Goal: Navigation & Orientation: Find specific page/section

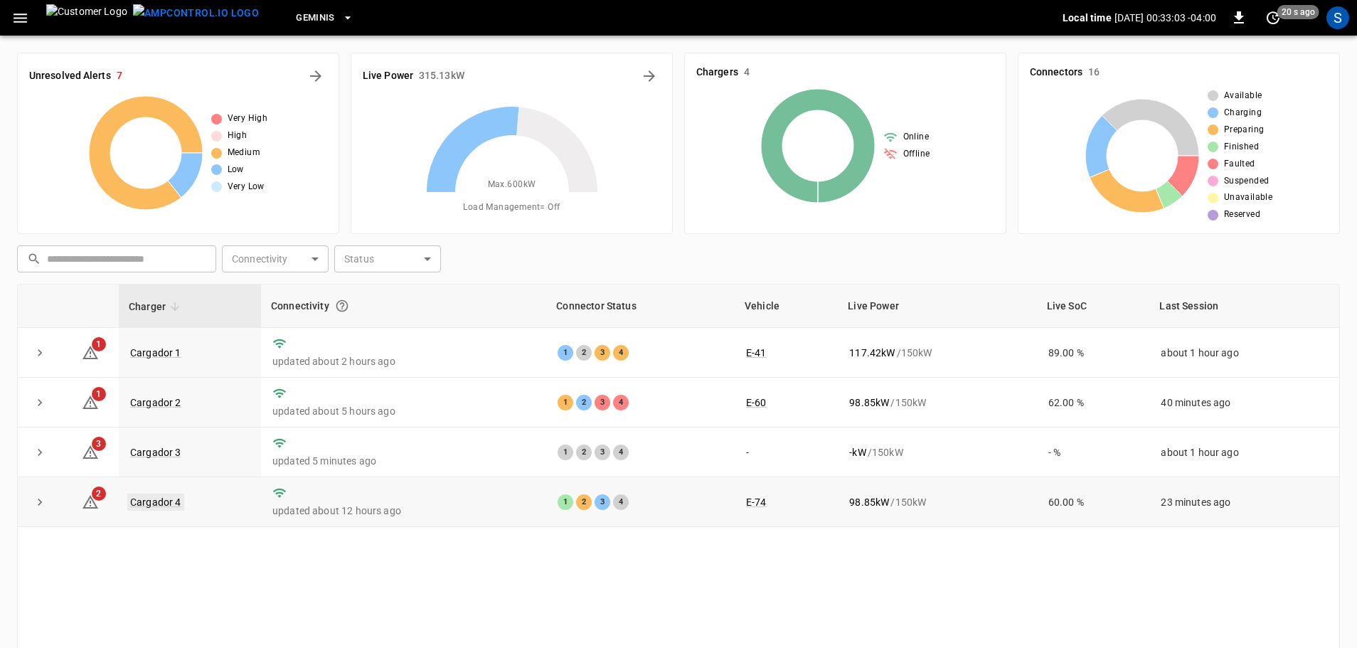
click at [159, 493] on link "Cargador 4" at bounding box center [155, 501] width 57 height 17
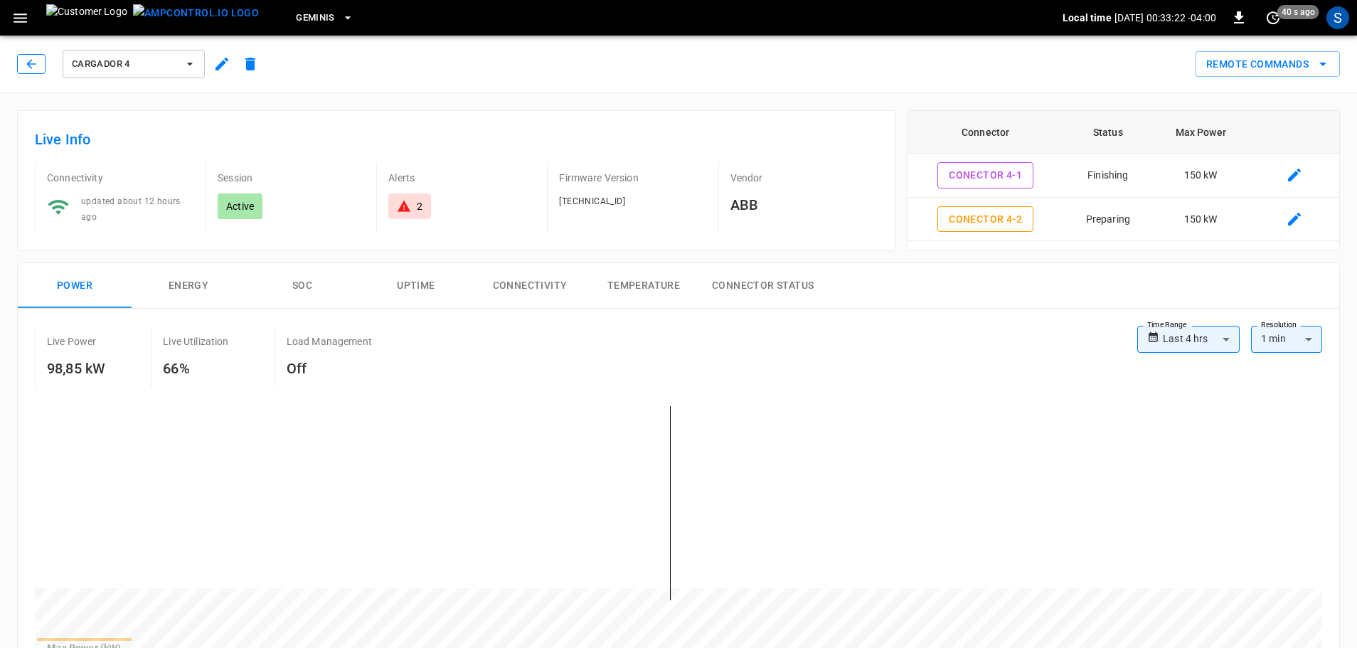
click at [23, 60] on button "button" at bounding box center [31, 64] width 28 height 20
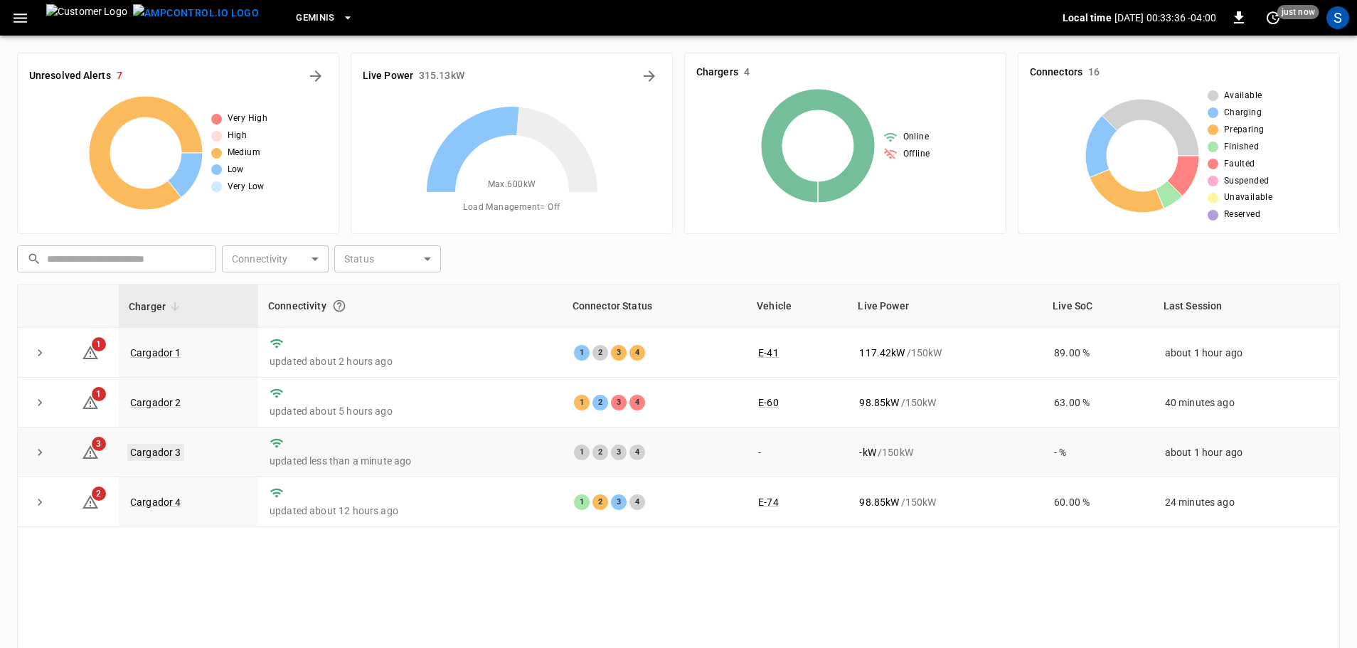
click at [174, 455] on link "Cargador 3" at bounding box center [155, 452] width 57 height 17
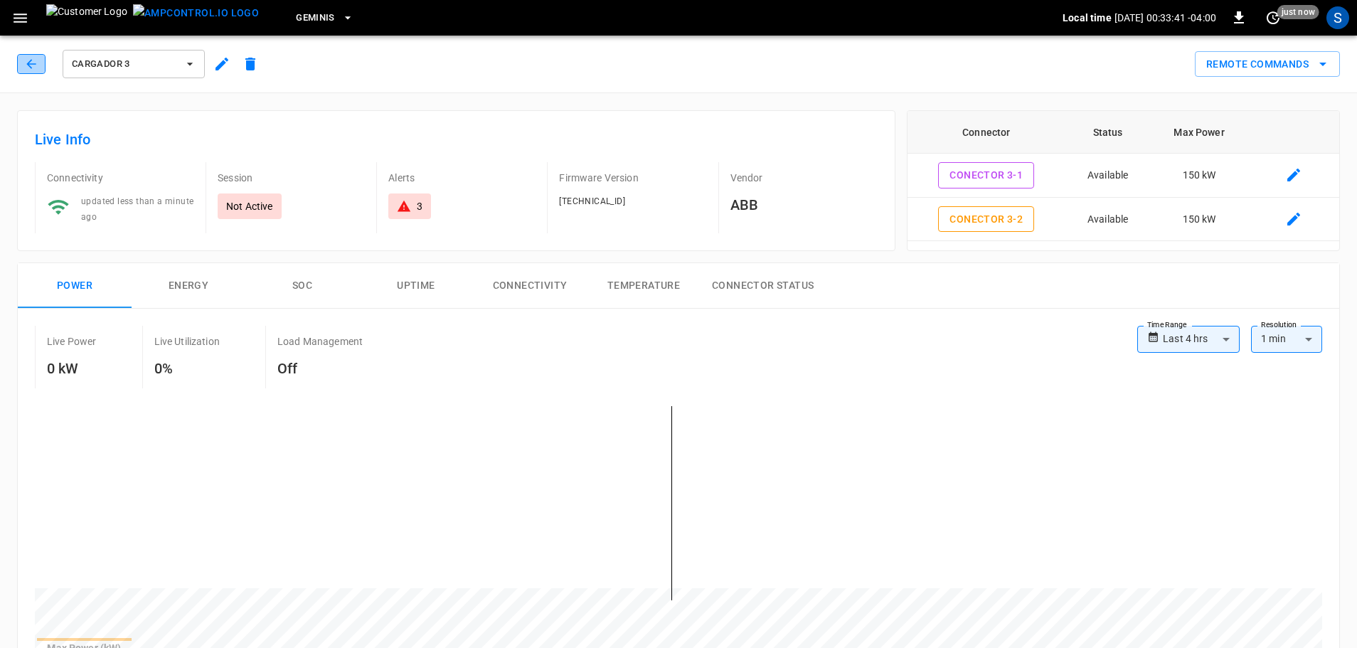
click at [27, 61] on icon "button" at bounding box center [31, 64] width 14 height 14
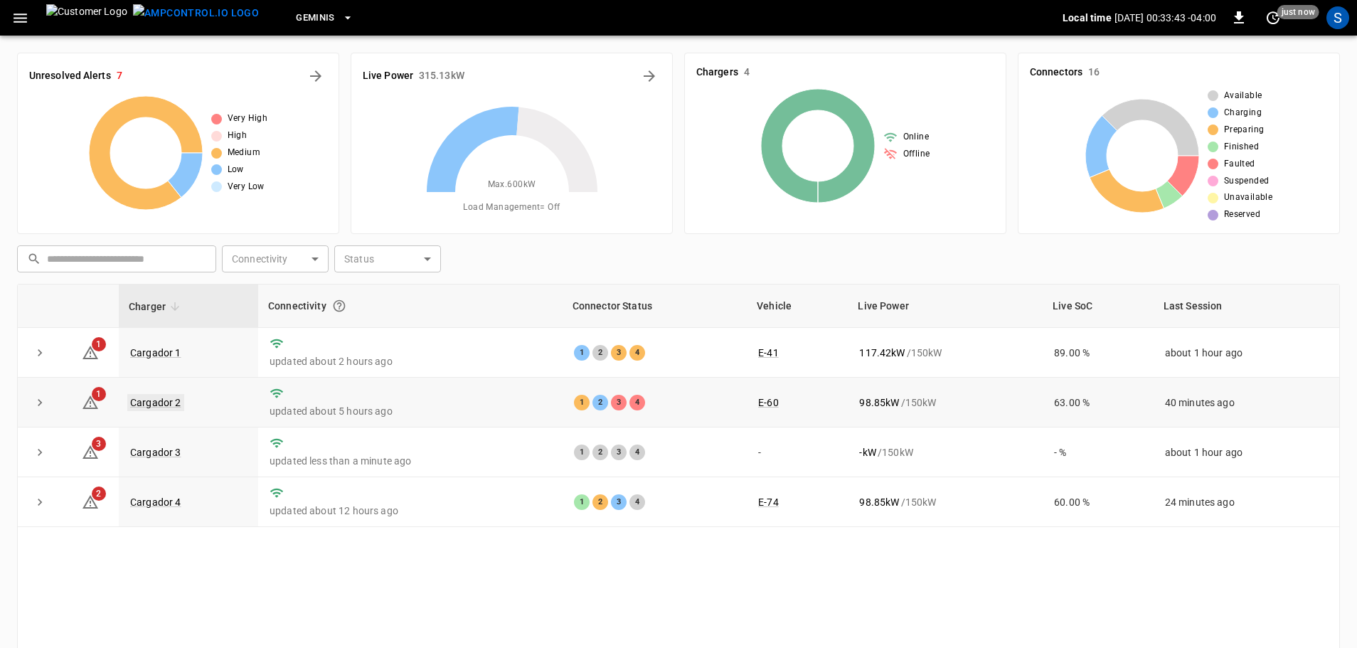
click at [153, 403] on link "Cargador 2" at bounding box center [155, 402] width 57 height 17
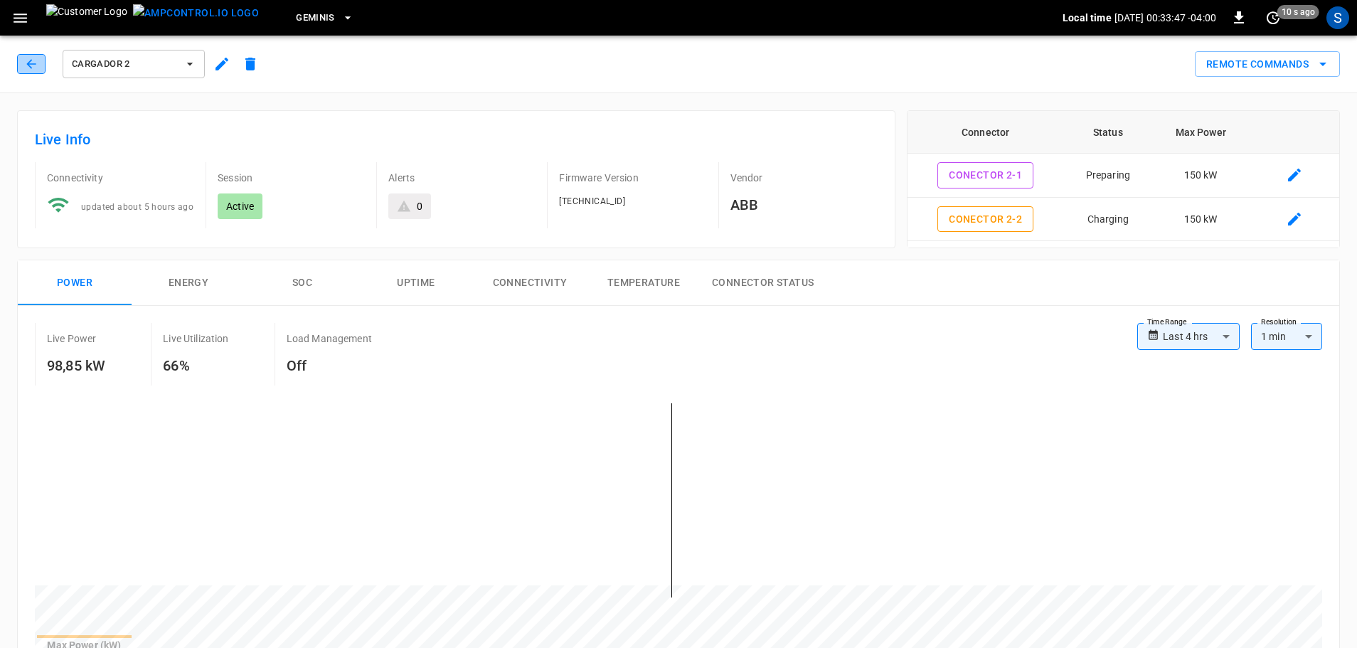
click at [36, 60] on icon "button" at bounding box center [31, 64] width 14 height 14
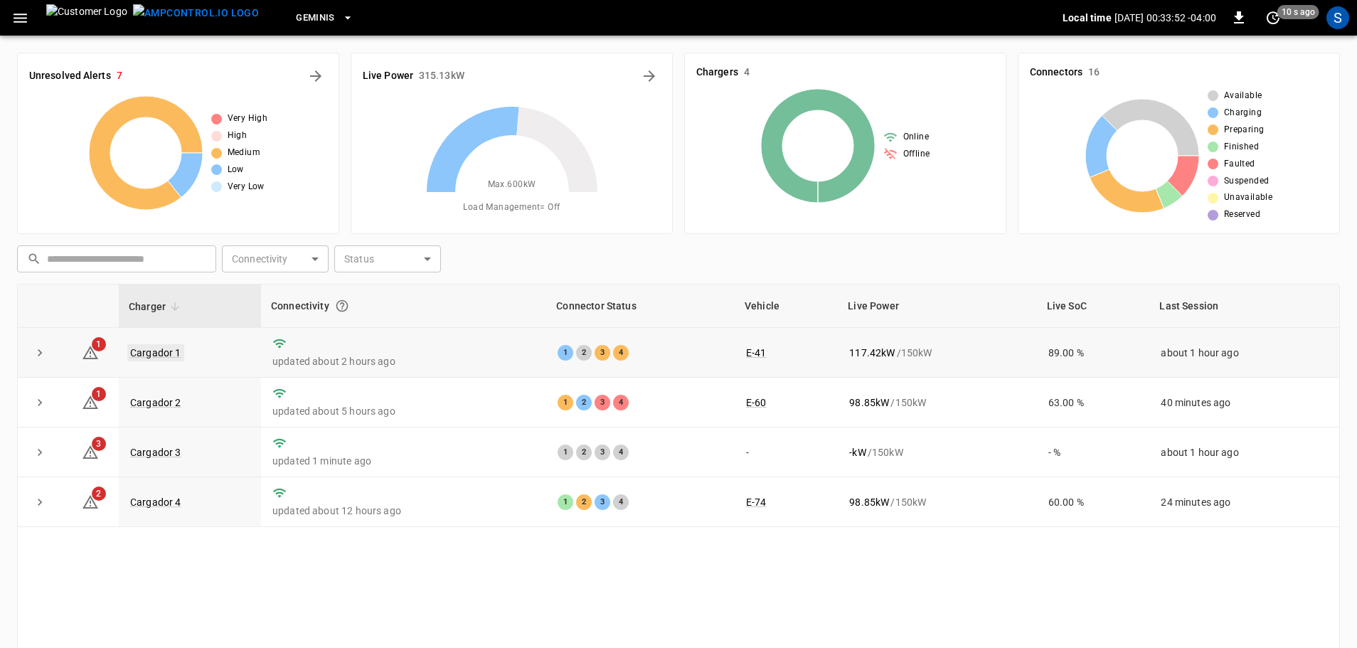
click at [169, 350] on link "Cargador 1" at bounding box center [155, 352] width 57 height 17
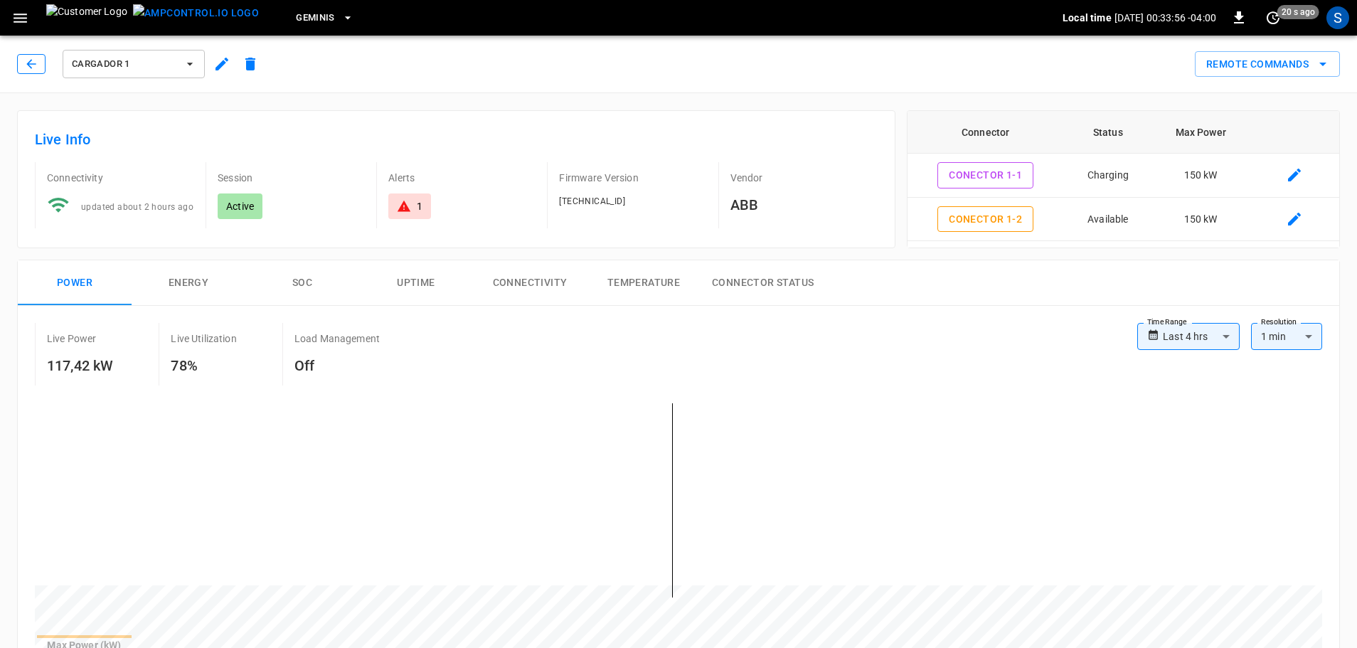
click at [33, 65] on icon "button" at bounding box center [31, 64] width 14 height 14
